Goal: Transaction & Acquisition: Purchase product/service

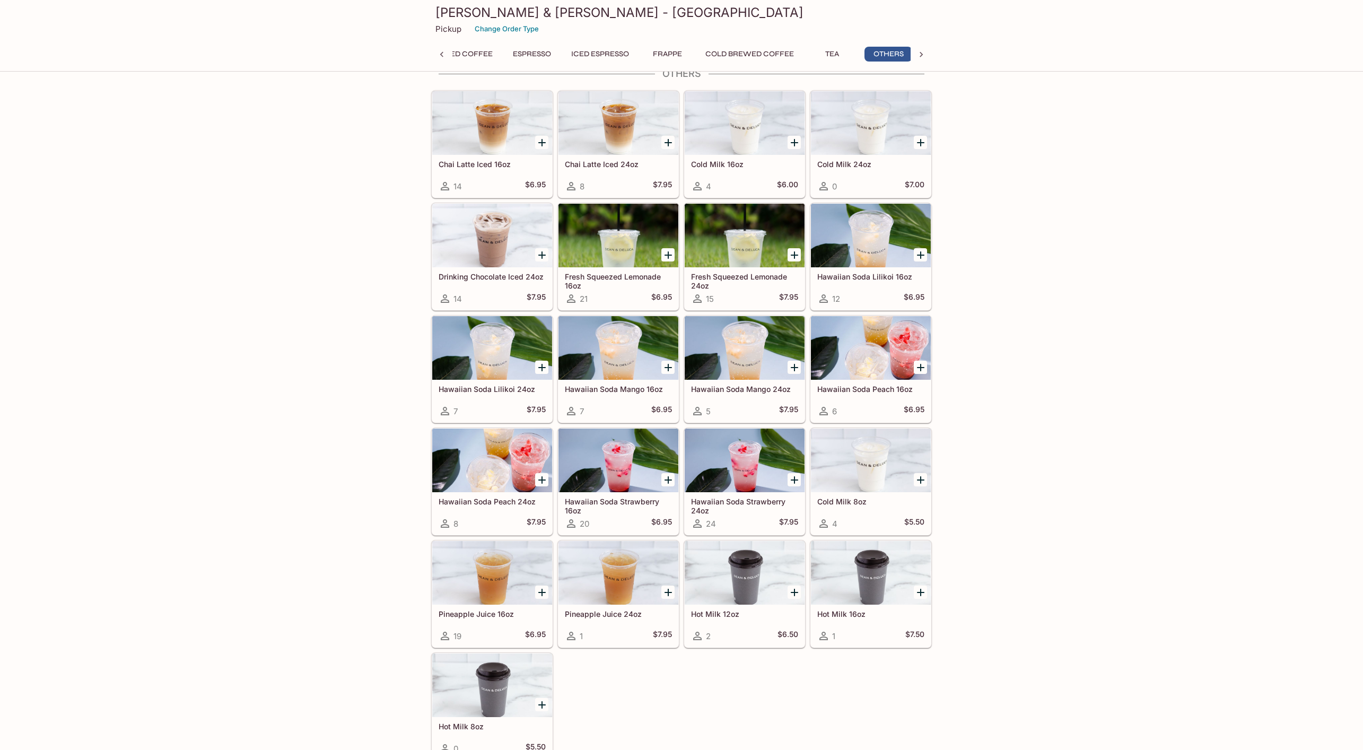
scroll to position [0, 37]
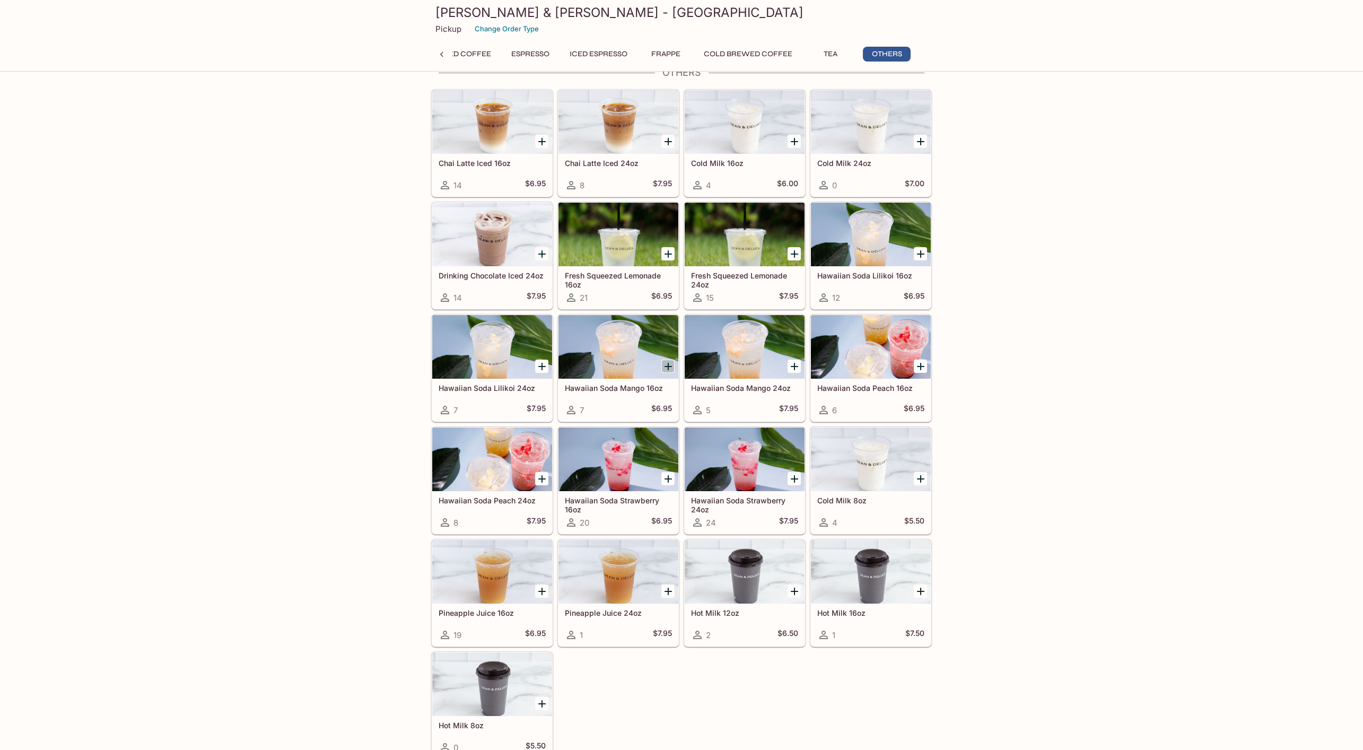
click at [670, 360] on icon "Add Hawaiian Soda Mango 16oz" at bounding box center [668, 366] width 13 height 13
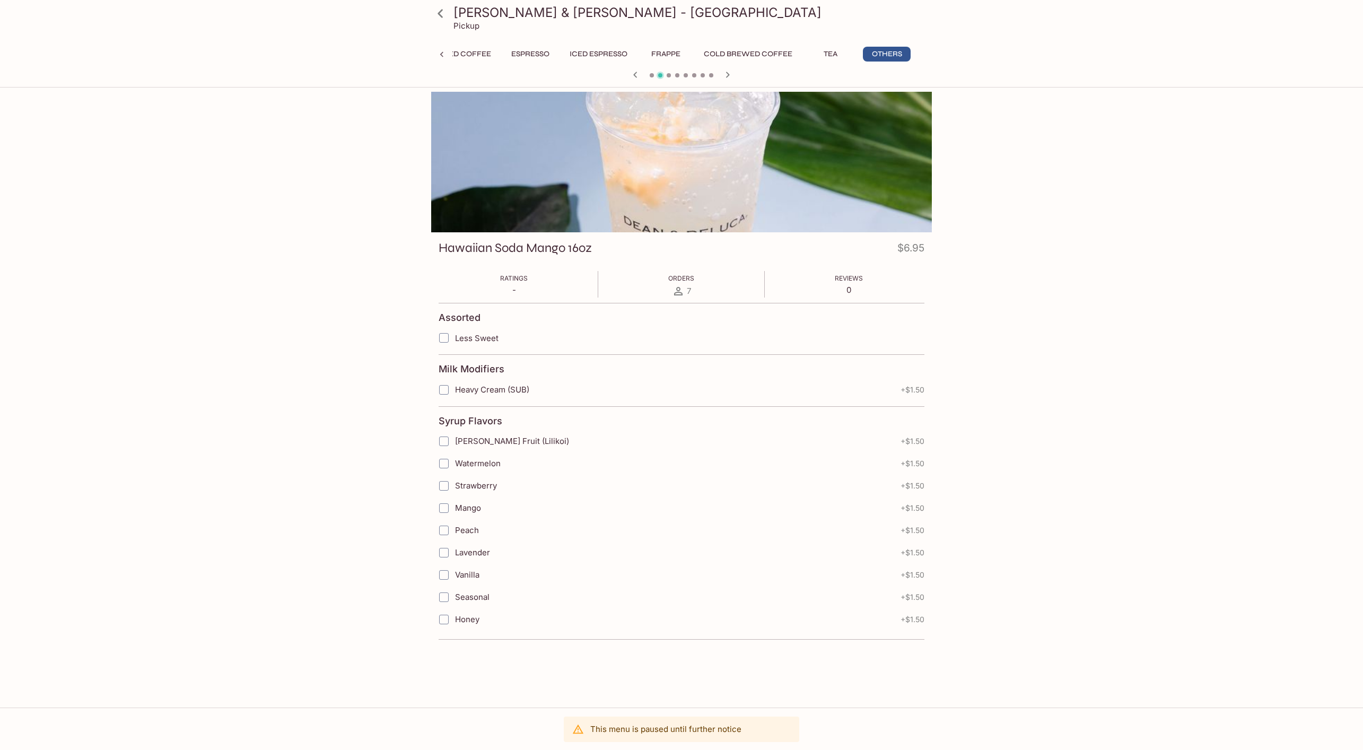
click at [527, 59] on button "Espresso" at bounding box center [531, 54] width 50 height 15
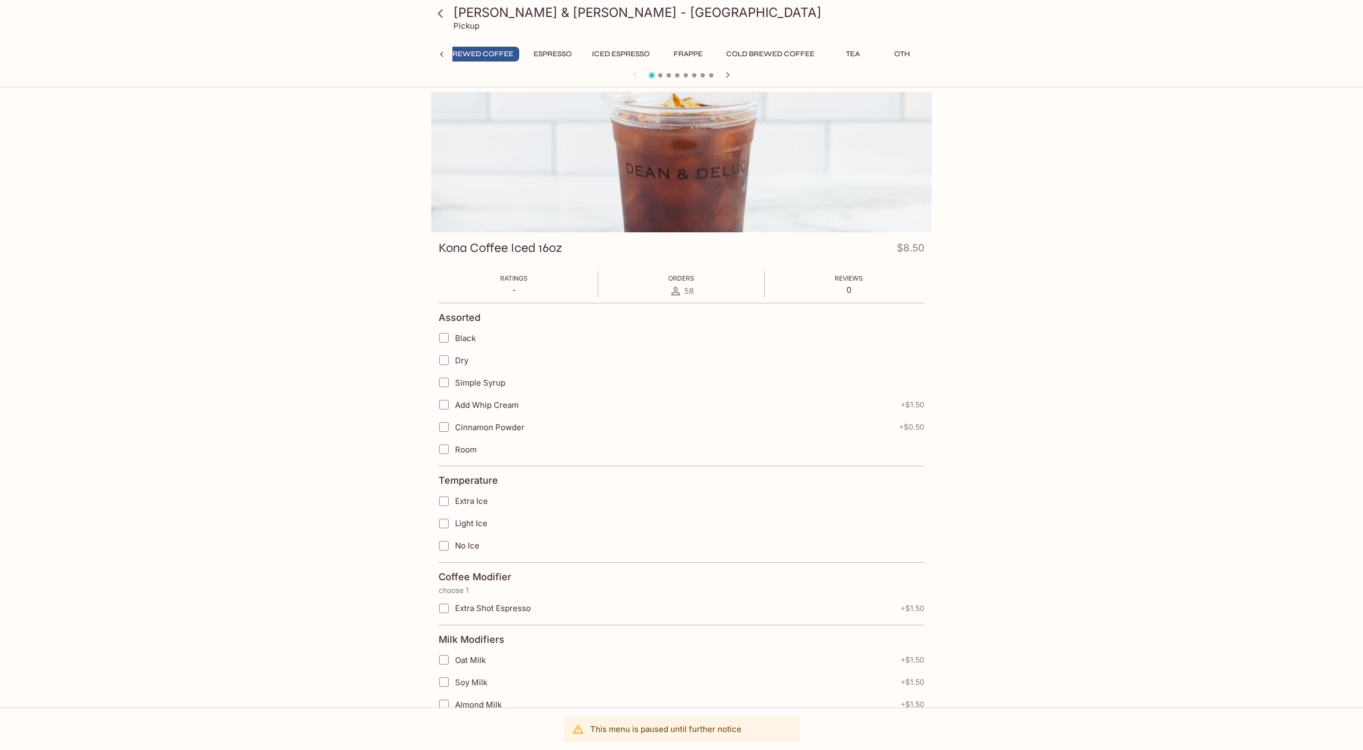
scroll to position [0, 4]
click at [441, 13] on icon at bounding box center [440, 13] width 19 height 19
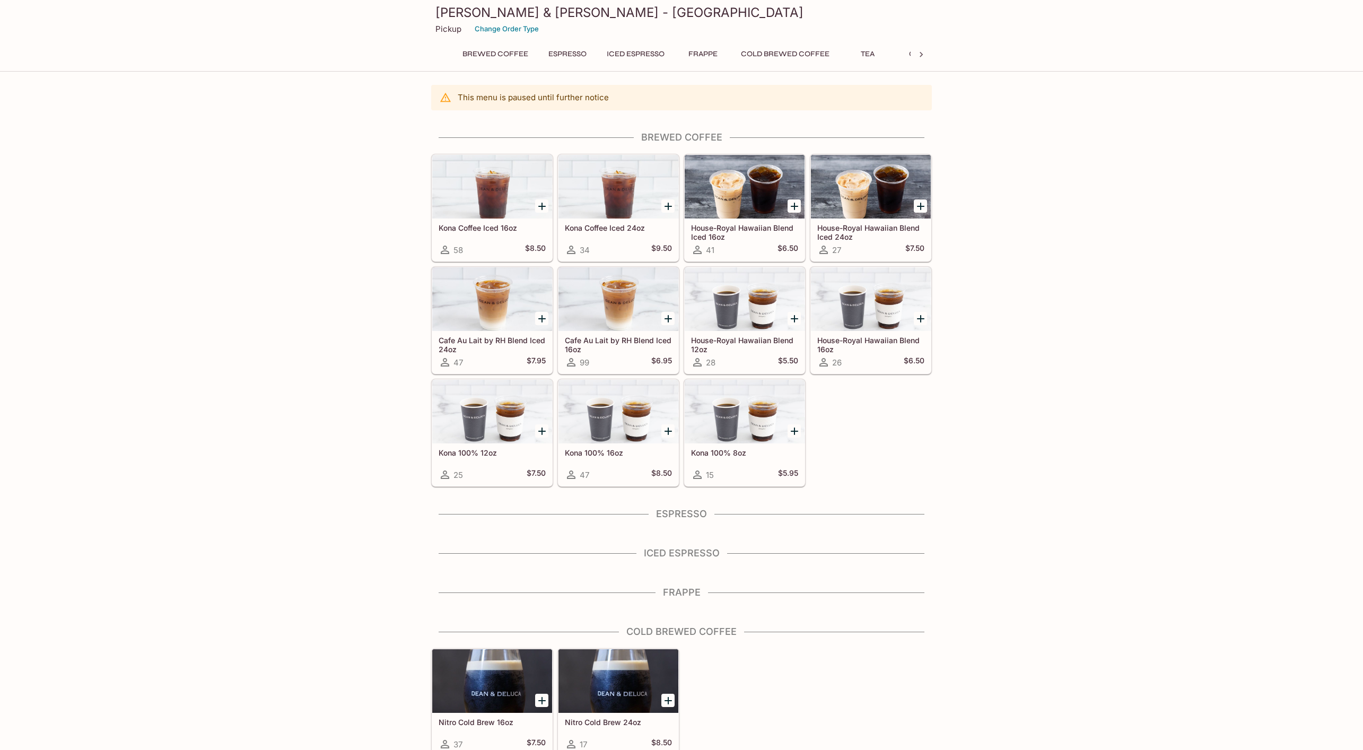
click at [511, 58] on button "Brewed Coffee" at bounding box center [495, 54] width 77 height 15
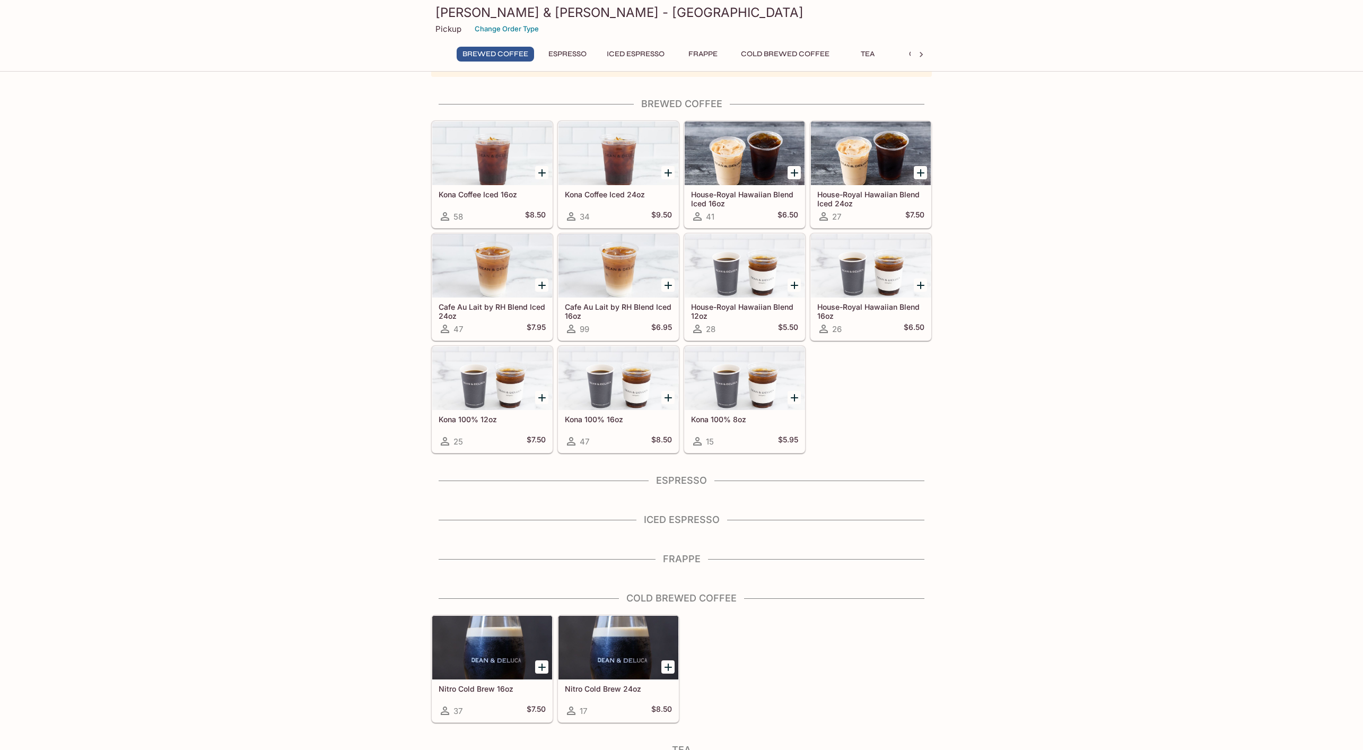
scroll to position [41, 0]
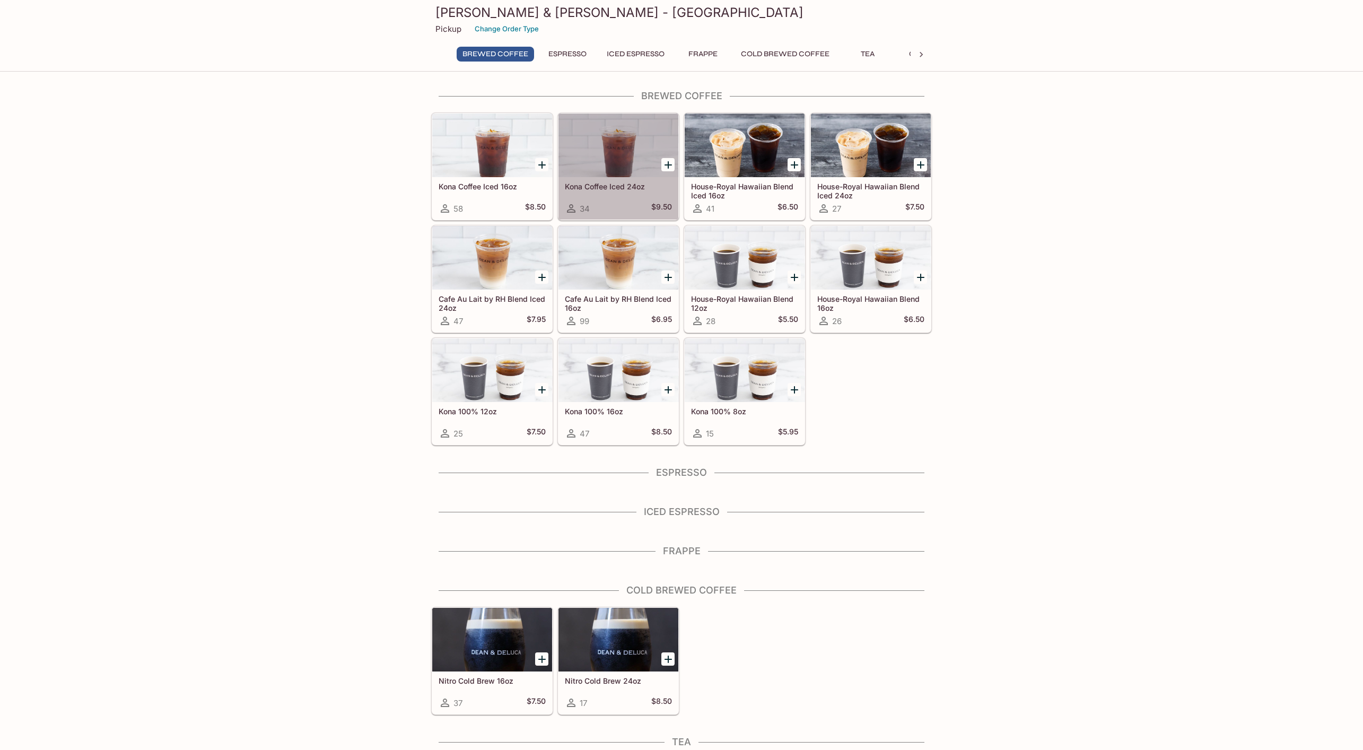
click at [614, 212] on div "34 $9.50" at bounding box center [618, 208] width 107 height 13
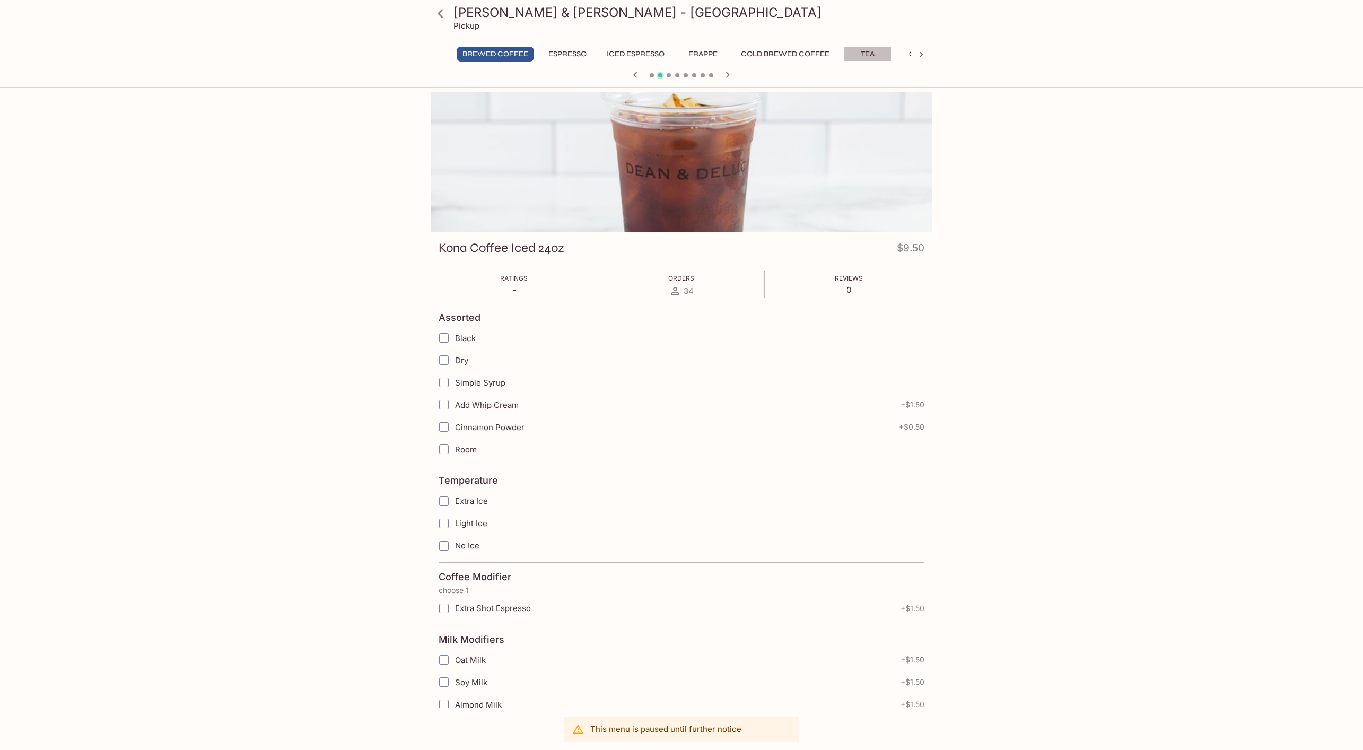
click at [872, 55] on button "Tea" at bounding box center [868, 54] width 48 height 15
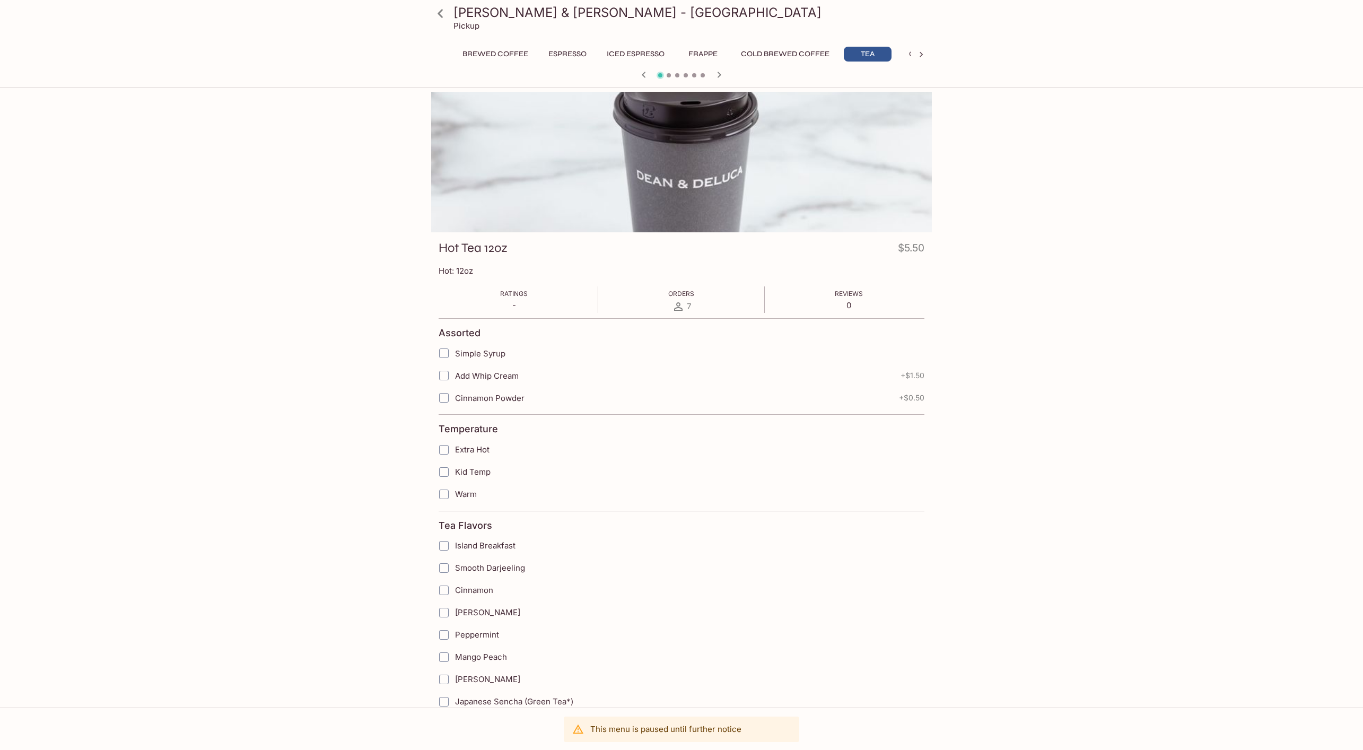
click at [828, 153] on div at bounding box center [681, 162] width 501 height 141
click at [923, 54] on icon at bounding box center [921, 54] width 11 height 11
click at [441, 18] on icon at bounding box center [440, 13] width 19 height 19
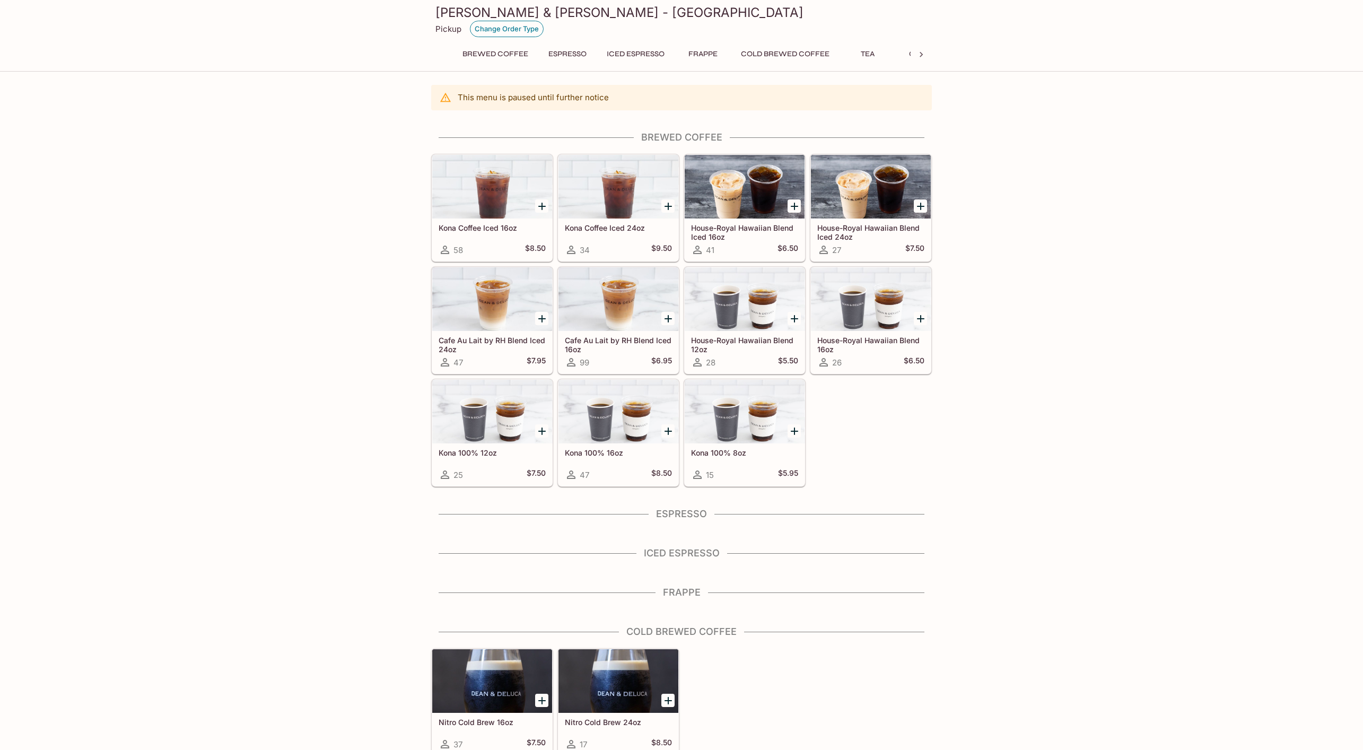
click at [508, 30] on button "Change Order Type" at bounding box center [507, 29] width 74 height 16
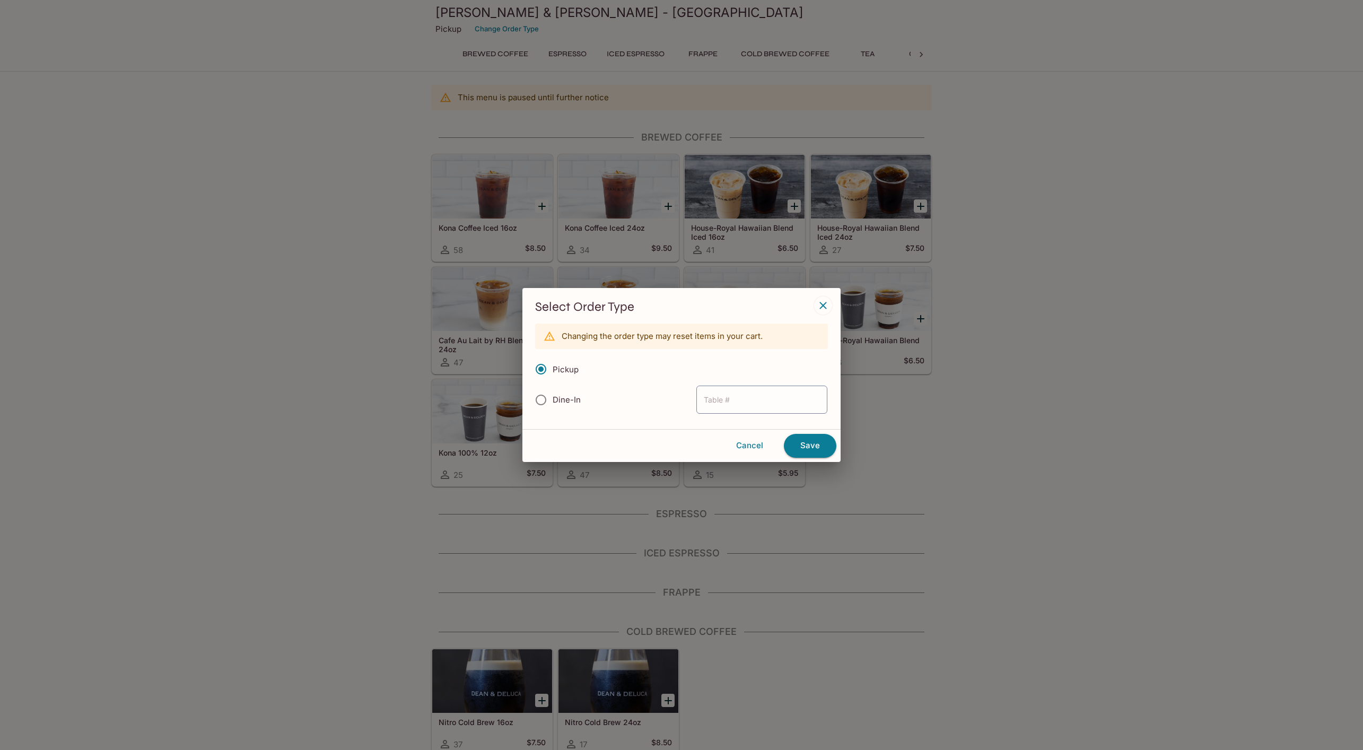
click at [571, 403] on span "Dine-In" at bounding box center [567, 400] width 28 height 10
click at [552, 403] on input "Dine-In" at bounding box center [541, 400] width 22 height 22
radio input "true"
click at [556, 359] on label "Pickup" at bounding box center [553, 369] width 49 height 23
click at [552, 359] on input "Pickup" at bounding box center [541, 369] width 22 height 22
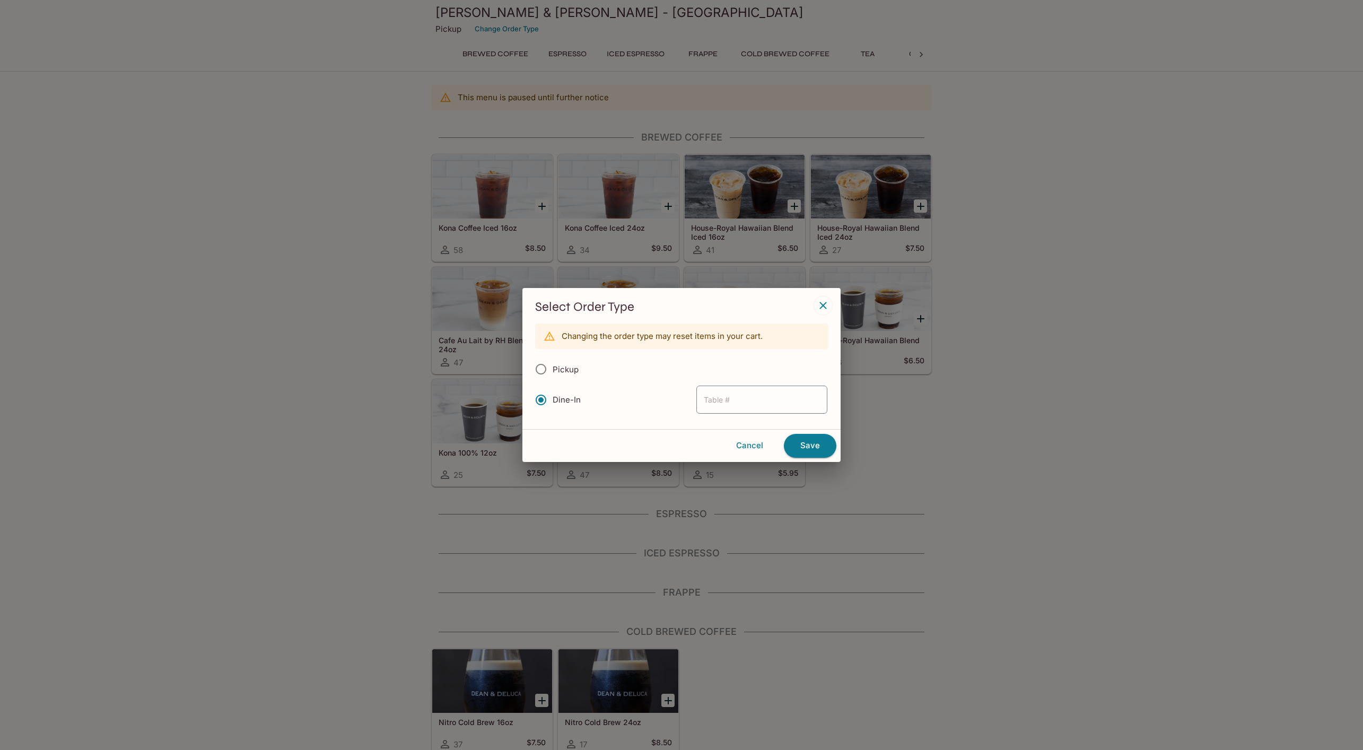
radio input "true"
click at [819, 442] on button "Save" at bounding box center [810, 445] width 53 height 23
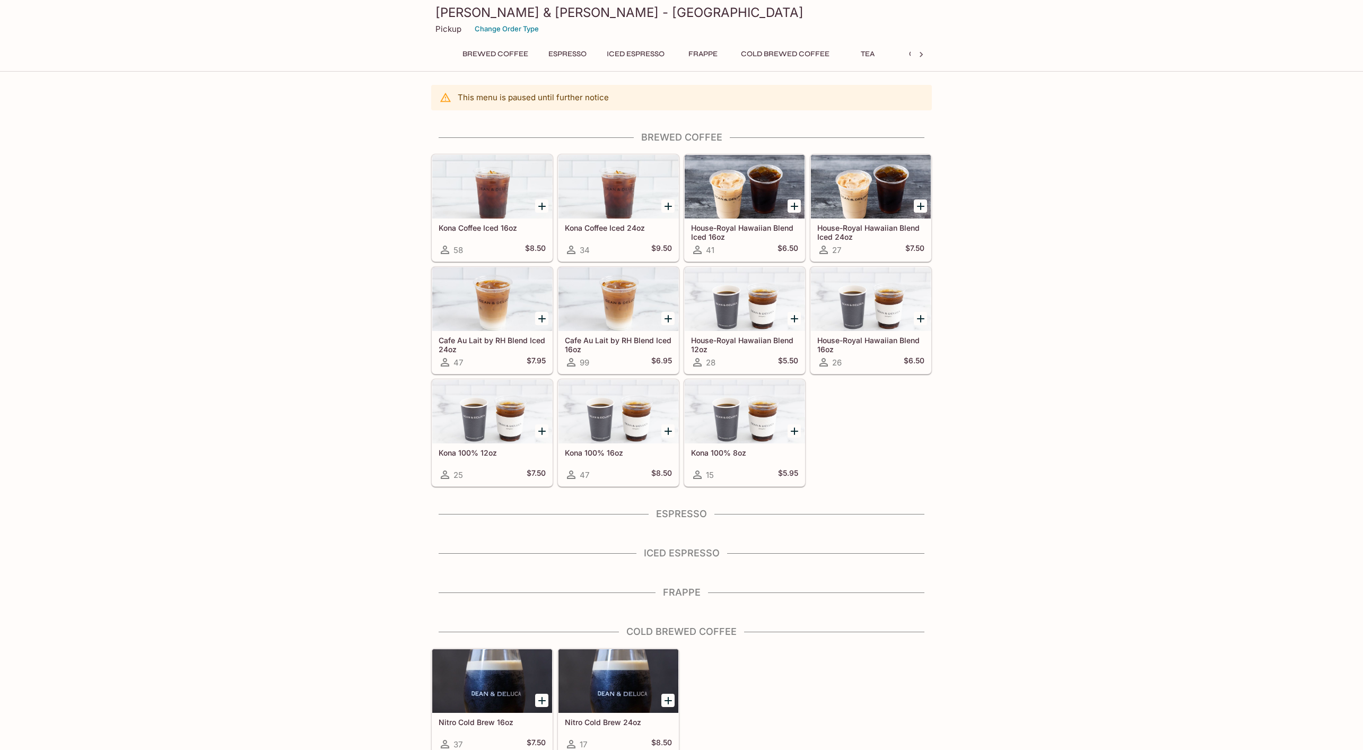
click at [813, 58] on button "Cold Brewed Coffee" at bounding box center [785, 54] width 100 height 15
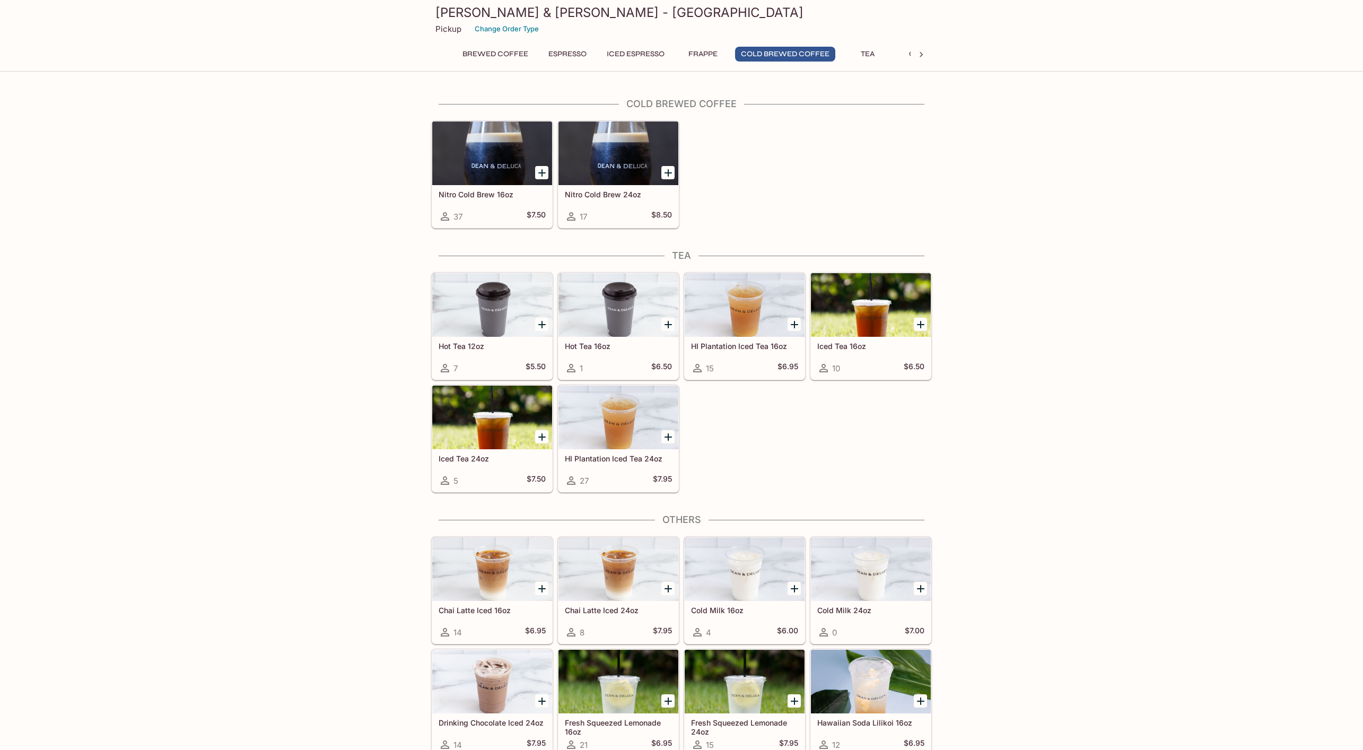
scroll to position [533, 0]
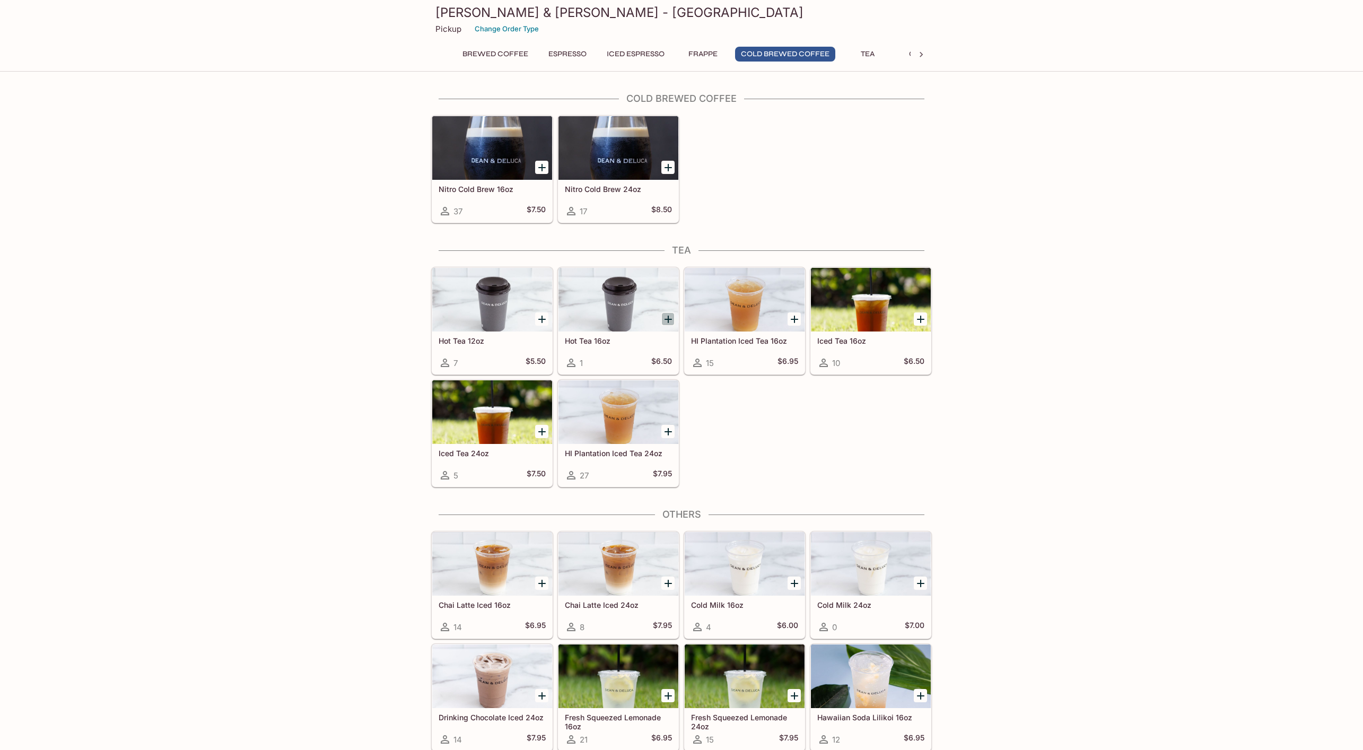
click at [670, 317] on icon "Add Hot Tea 16oz" at bounding box center [668, 319] width 13 height 13
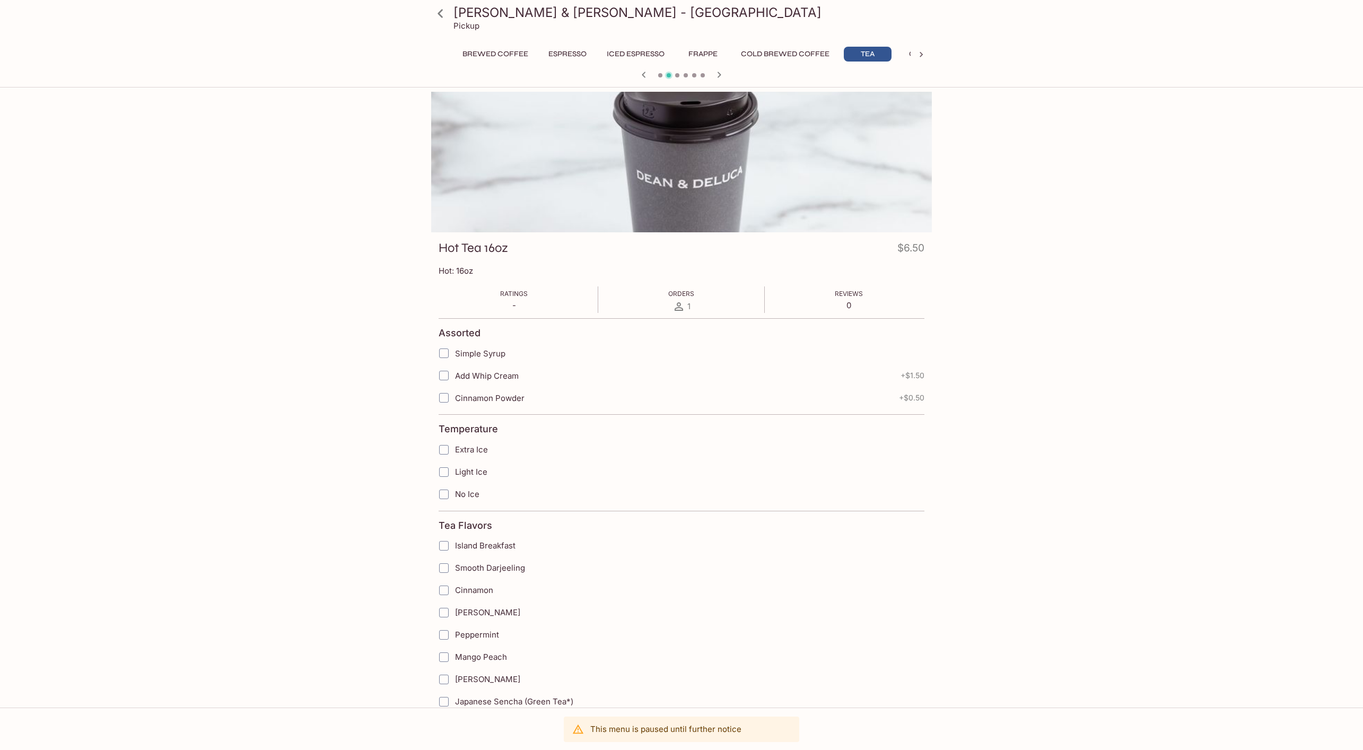
click at [728, 203] on div at bounding box center [681, 162] width 501 height 141
